Goal: Task Accomplishment & Management: Manage account settings

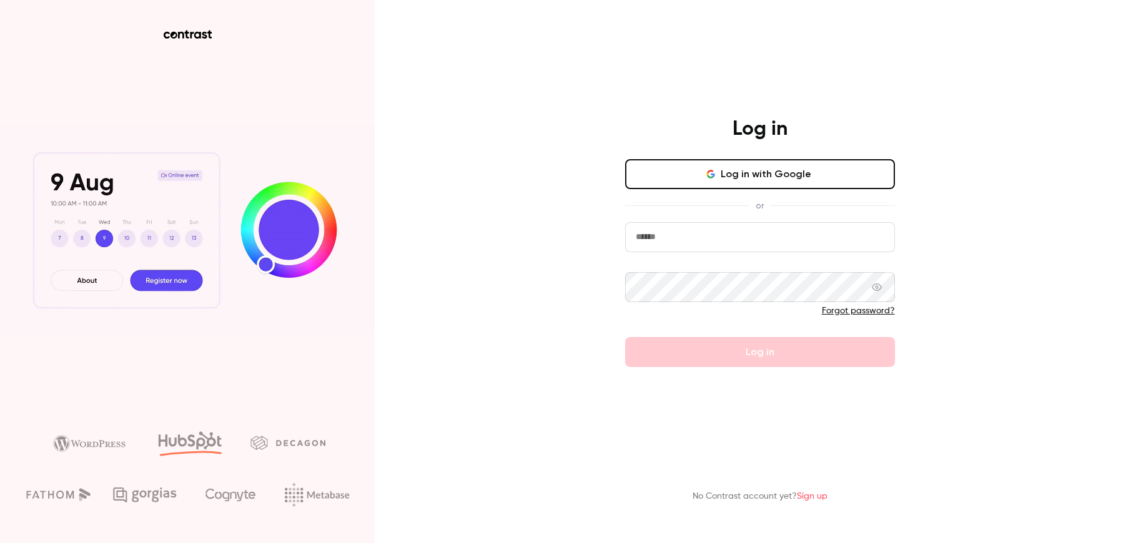
click at [673, 247] on input "email" at bounding box center [760, 237] width 270 height 30
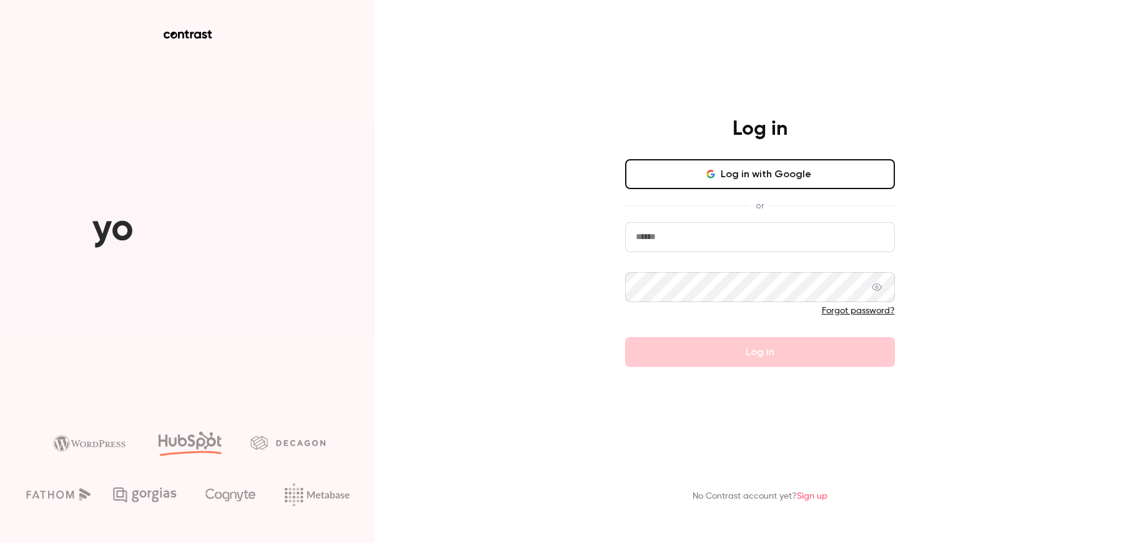
type input "**********"
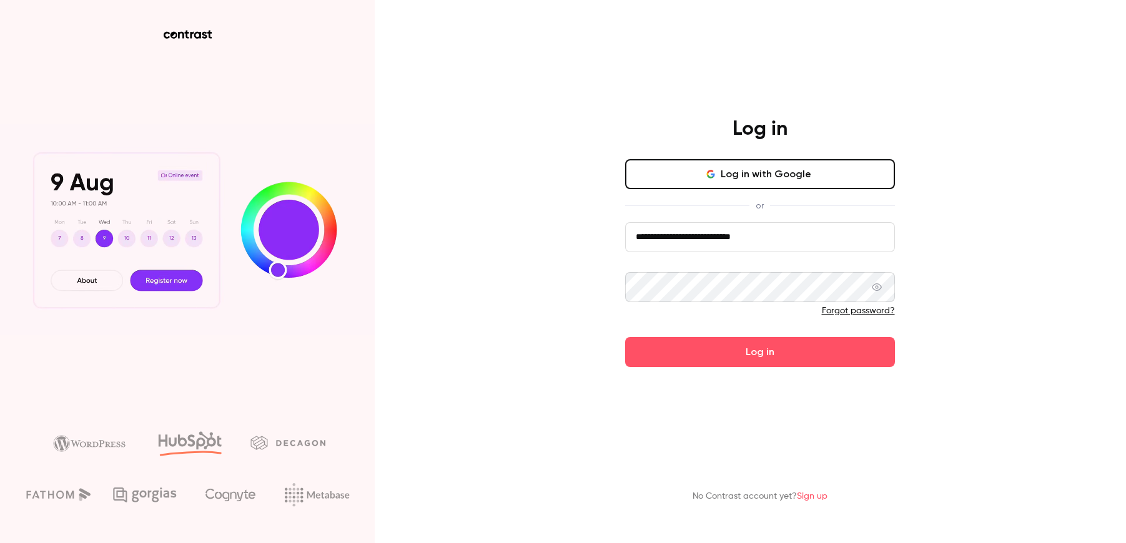
click at [714, 362] on button "Log in" at bounding box center [760, 352] width 270 height 30
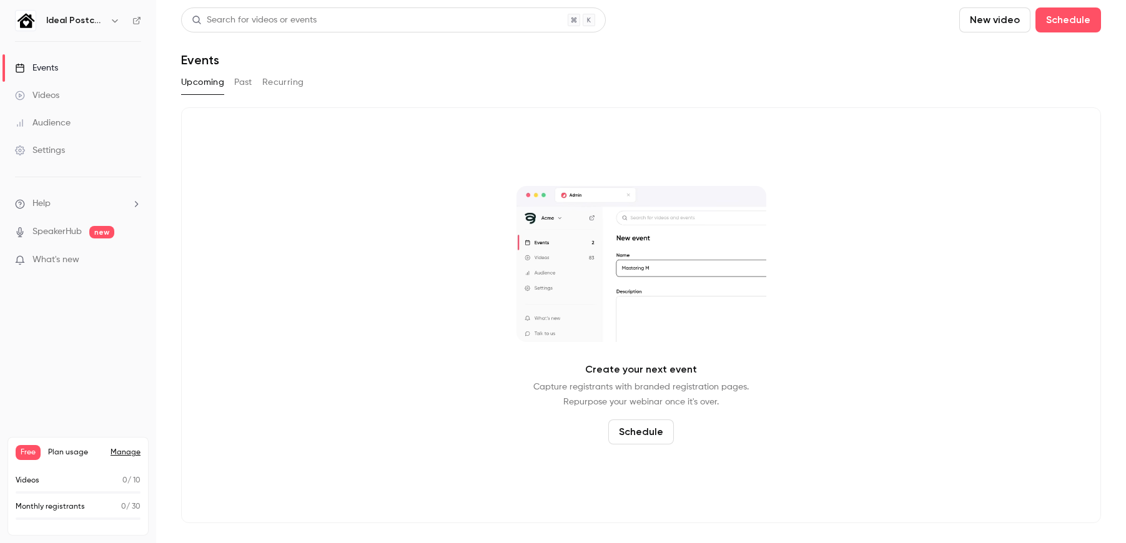
click at [125, 452] on link "Manage" at bounding box center [126, 453] width 30 height 10
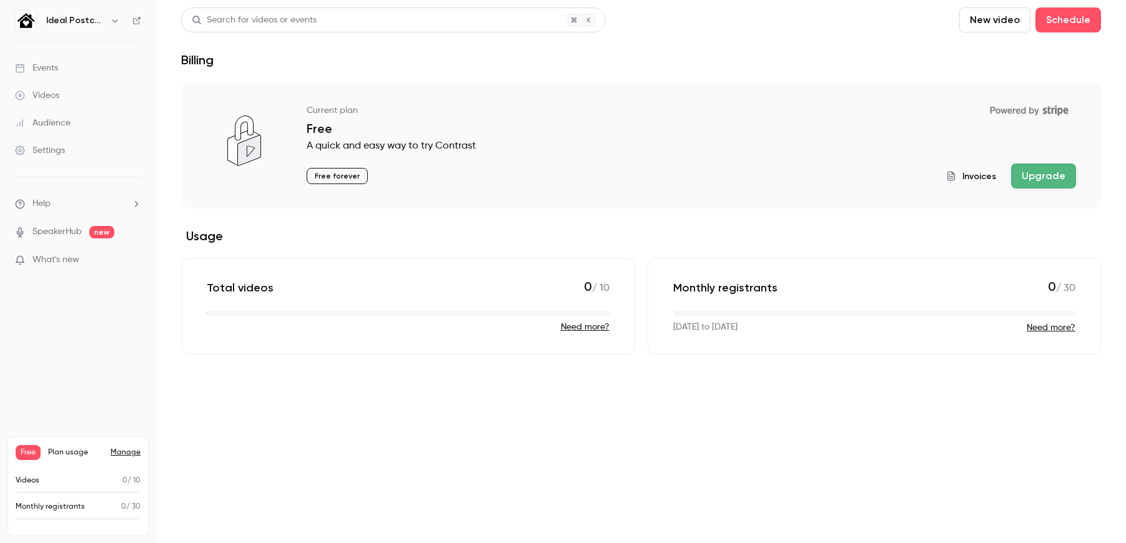
click at [1045, 327] on button "Need more?" at bounding box center [1050, 328] width 49 height 12
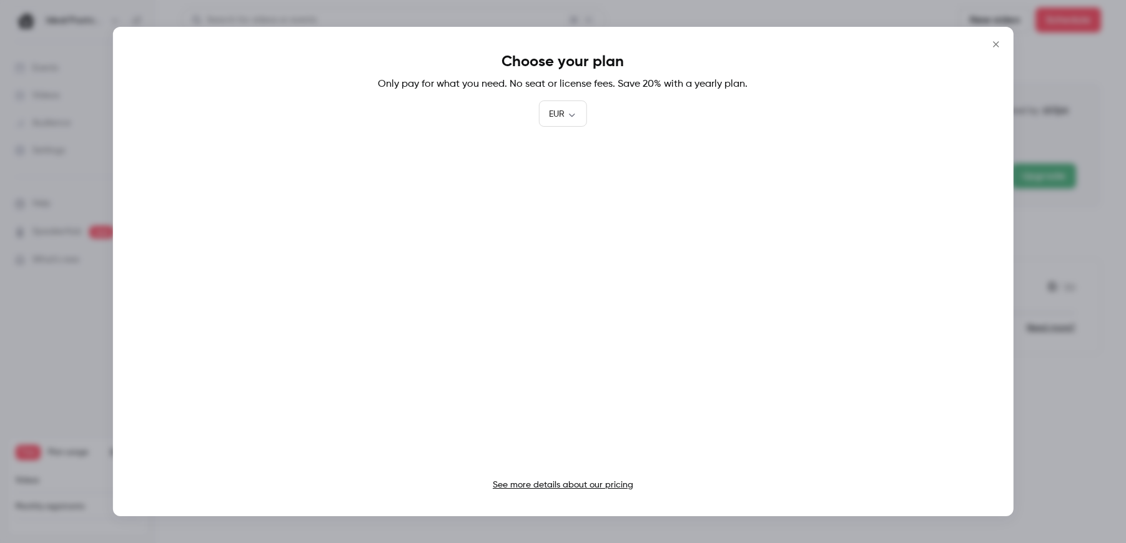
click at [993, 44] on icon "Close" at bounding box center [995, 44] width 15 height 10
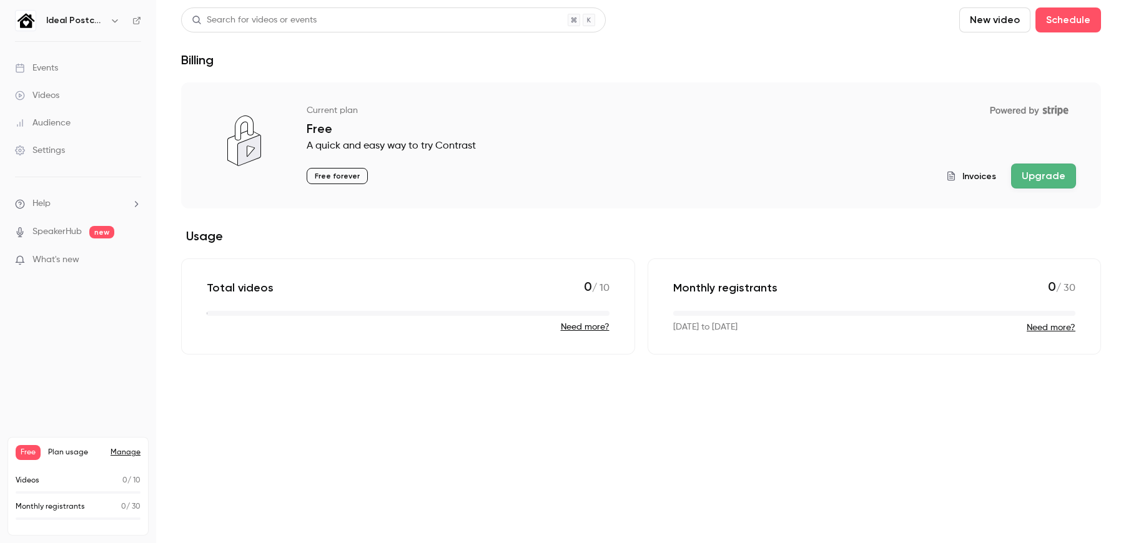
click at [54, 232] on link "SpeakerHub" at bounding box center [56, 231] width 49 height 13
click at [72, 260] on span "What's new" at bounding box center [55, 259] width 47 height 13
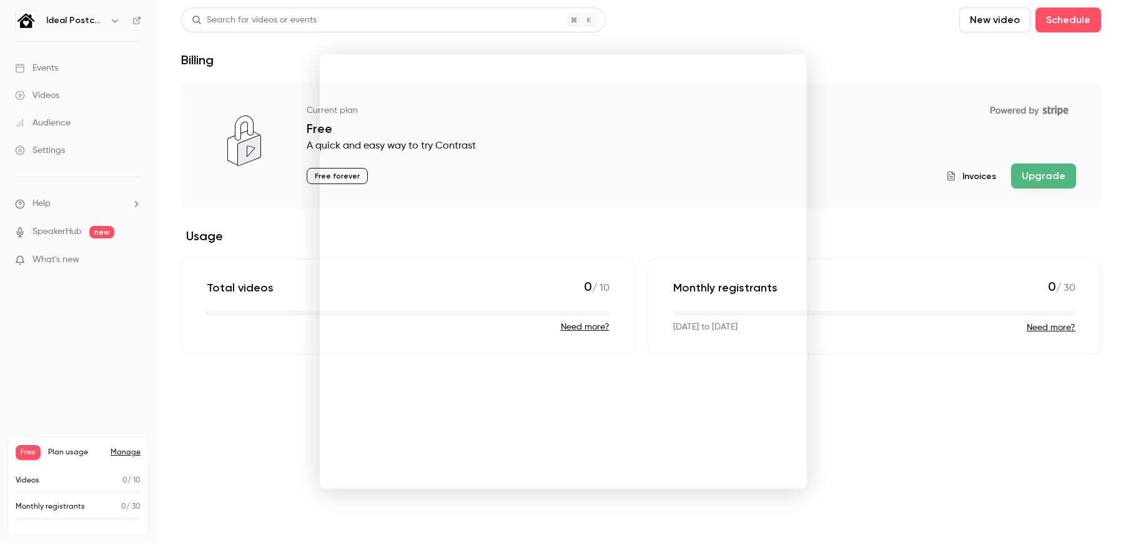
click at [903, 416] on div at bounding box center [563, 271] width 1126 height 543
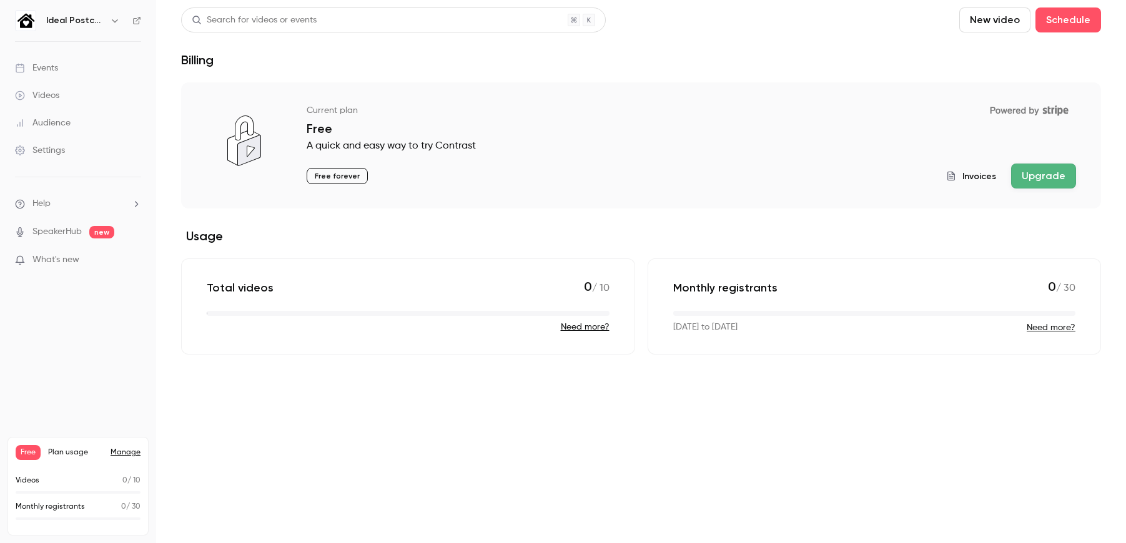
click at [122, 453] on link "Manage" at bounding box center [126, 453] width 30 height 10
click at [54, 149] on div "Settings" at bounding box center [40, 150] width 50 height 12
